Goal: Task Accomplishment & Management: Use online tool/utility

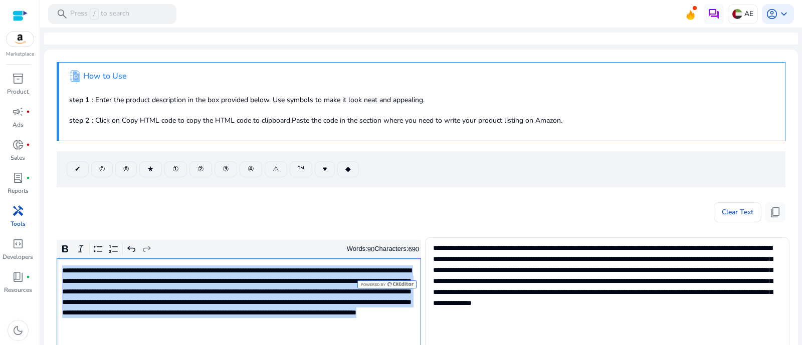
scroll to position [125, 0]
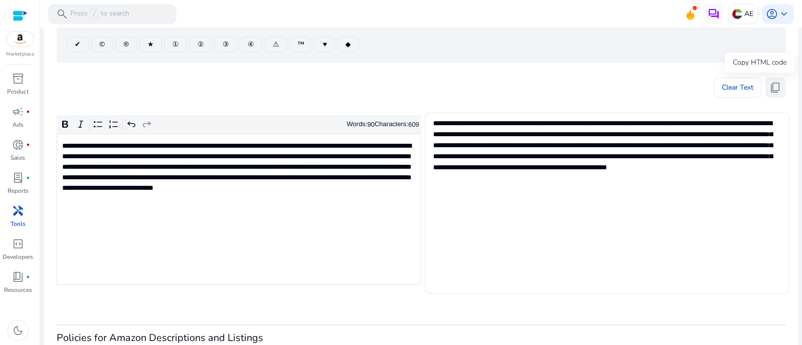
click at [775, 85] on span "content_copy" at bounding box center [775, 88] width 12 height 12
drag, startPoint x: 768, startPoint y: 83, endPoint x: 418, endPoint y: 24, distance: 354.8
click at [765, 86] on button "content_copy" at bounding box center [775, 88] width 20 height 20
click at [263, 191] on p "**********" at bounding box center [238, 172] width 352 height 63
click at [779, 90] on button "content_copy" at bounding box center [775, 88] width 20 height 20
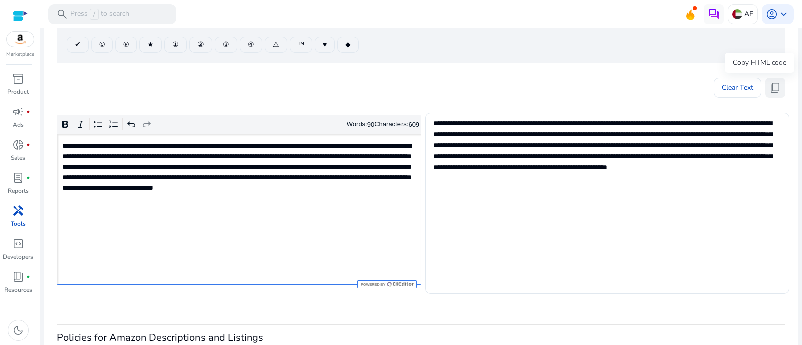
click at [777, 83] on span "content_copy" at bounding box center [775, 88] width 12 height 12
type textarea "**********"
click at [781, 83] on button "content_copy" at bounding box center [775, 88] width 20 height 20
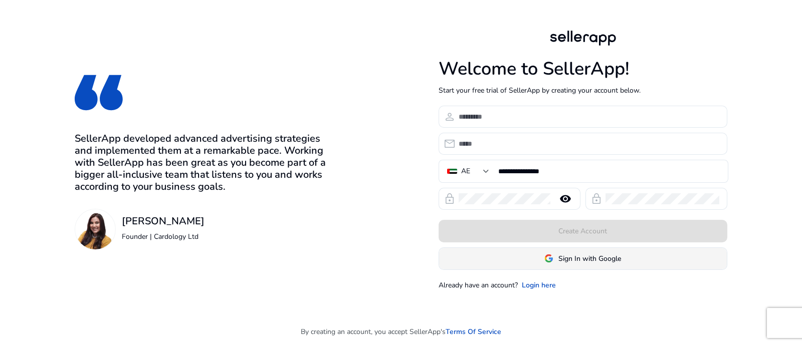
click at [557, 262] on span "Sign In with Google" at bounding box center [582, 259] width 77 height 11
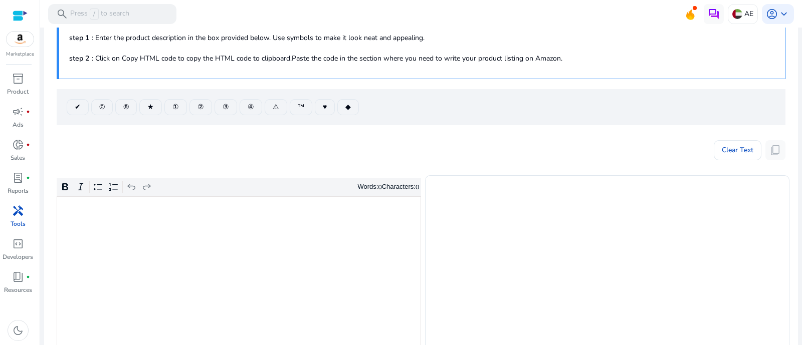
scroll to position [188, 0]
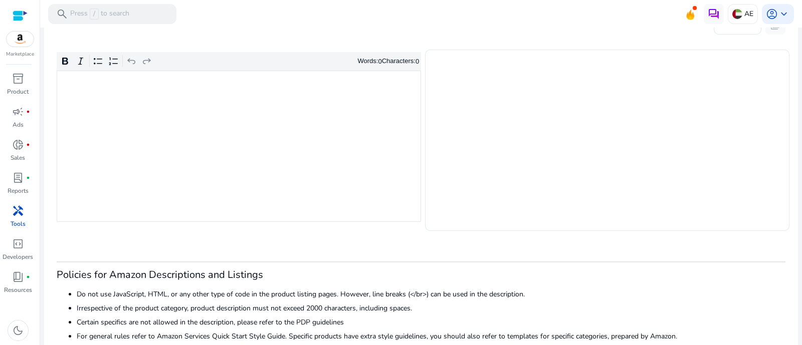
click at [266, 202] on div "Rich Text Editor. Editing area: main. Press Alt+0 for help." at bounding box center [239, 146] width 364 height 151
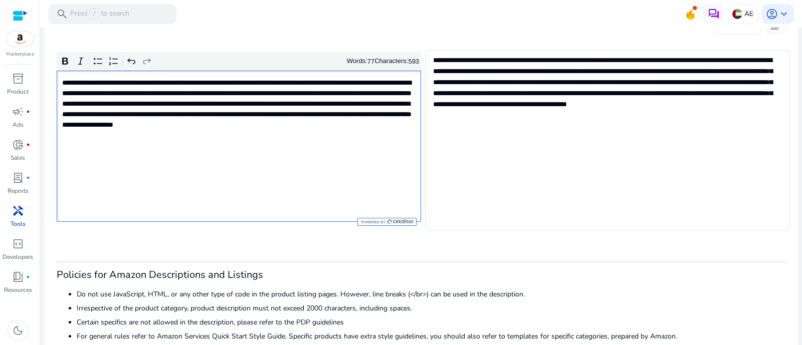
scroll to position [125, 0]
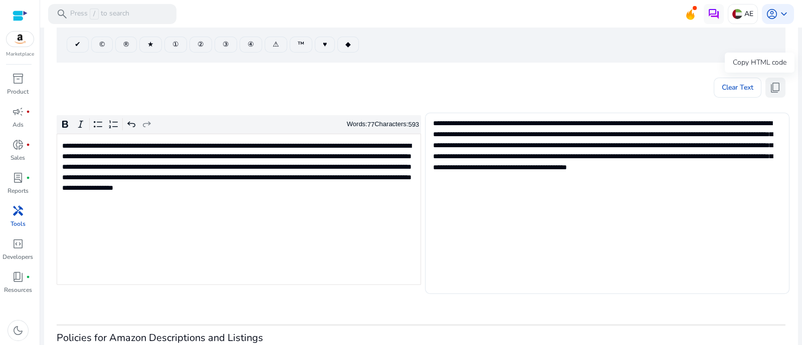
click at [777, 83] on button "content_copy" at bounding box center [775, 88] width 20 height 20
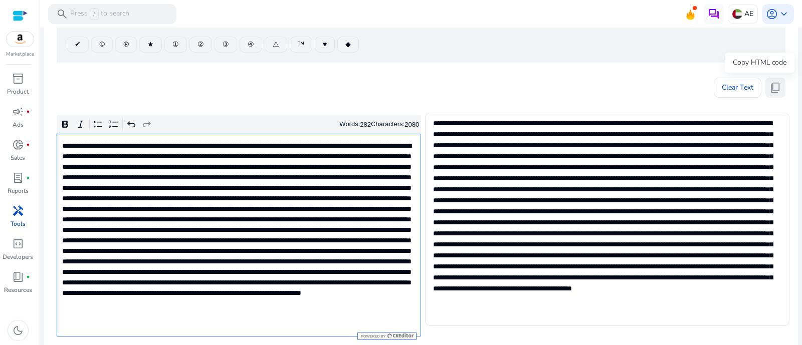
click at [773, 82] on span "content_copy" at bounding box center [775, 88] width 12 height 12
type textarea "**********"
click at [774, 91] on span "content_copy" at bounding box center [775, 88] width 12 height 12
